Goal: Task Accomplishment & Management: Complete application form

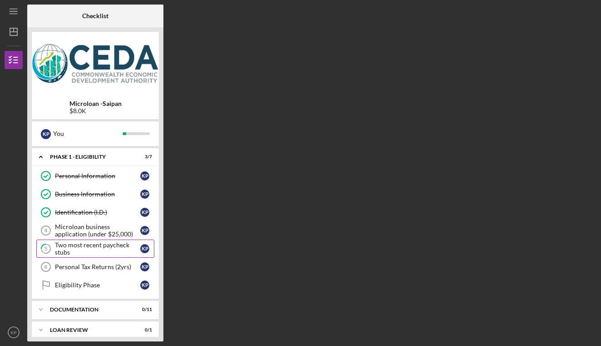
click at [105, 251] on div "Two most recent paycheck stubs" at bounding box center [97, 248] width 85 height 15
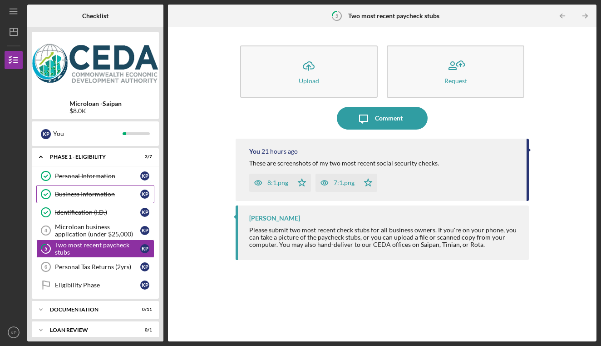
click at [91, 193] on div "Business Information" at bounding box center [97, 193] width 85 height 7
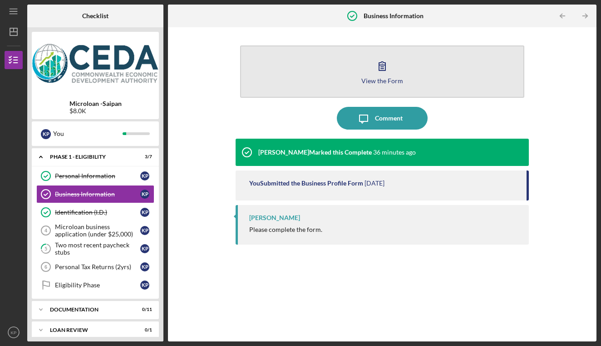
click at [330, 69] on button "View the Form Form" at bounding box center [382, 71] width 285 height 52
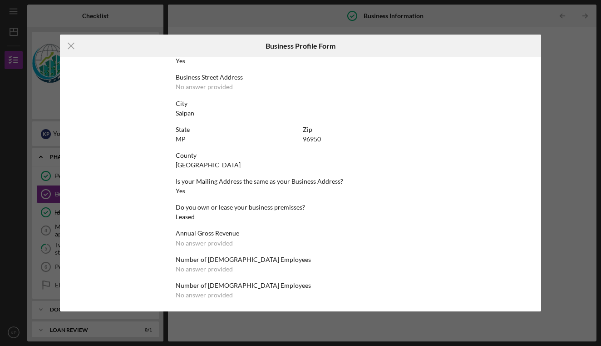
scroll to position [371, 0]
click at [69, 49] on line at bounding box center [72, 46] width 6 height 6
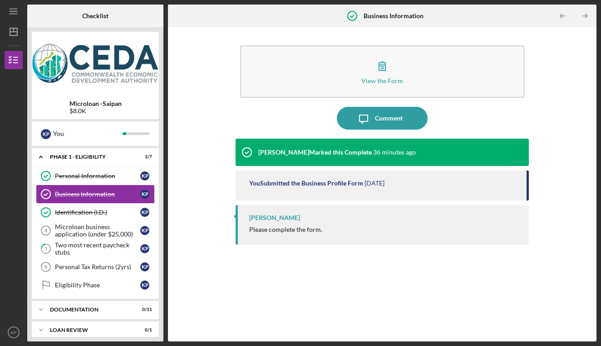
click at [71, 194] on div "Business Information" at bounding box center [97, 193] width 85 height 7
click at [89, 230] on div "Microloan business application (under $25,000)" at bounding box center [97, 230] width 85 height 15
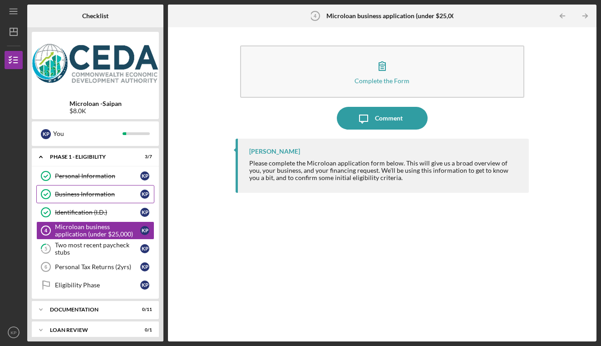
click at [86, 193] on div "Business Information" at bounding box center [97, 193] width 85 height 7
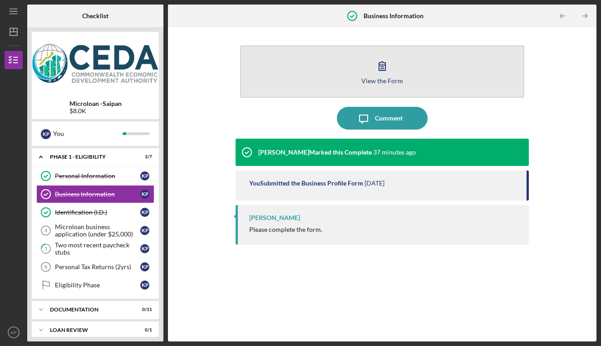
click at [363, 84] on button "View the Form Form" at bounding box center [382, 71] width 285 height 52
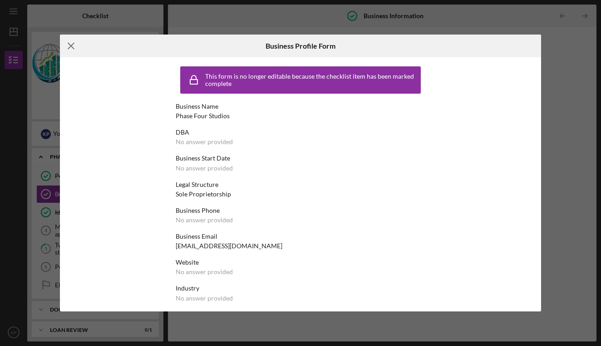
click at [69, 46] on icon "Icon/Menu Close" at bounding box center [71, 46] width 23 height 23
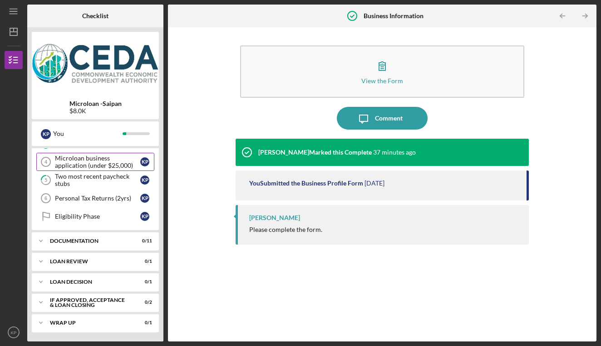
scroll to position [69, 0]
click at [61, 241] on div "Documentation" at bounding box center [99, 240] width 98 height 5
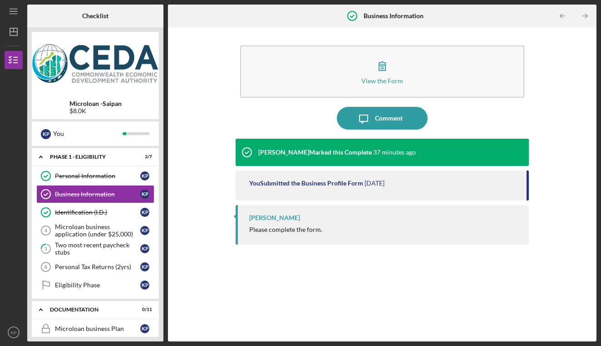
scroll to position [0, 0]
click at [520, 0] on div "Icon/Menu Business Information Business Information Checklist Microloan -Saipan…" at bounding box center [301, 170] width 592 height 341
